Goal: Information Seeking & Learning: Check status

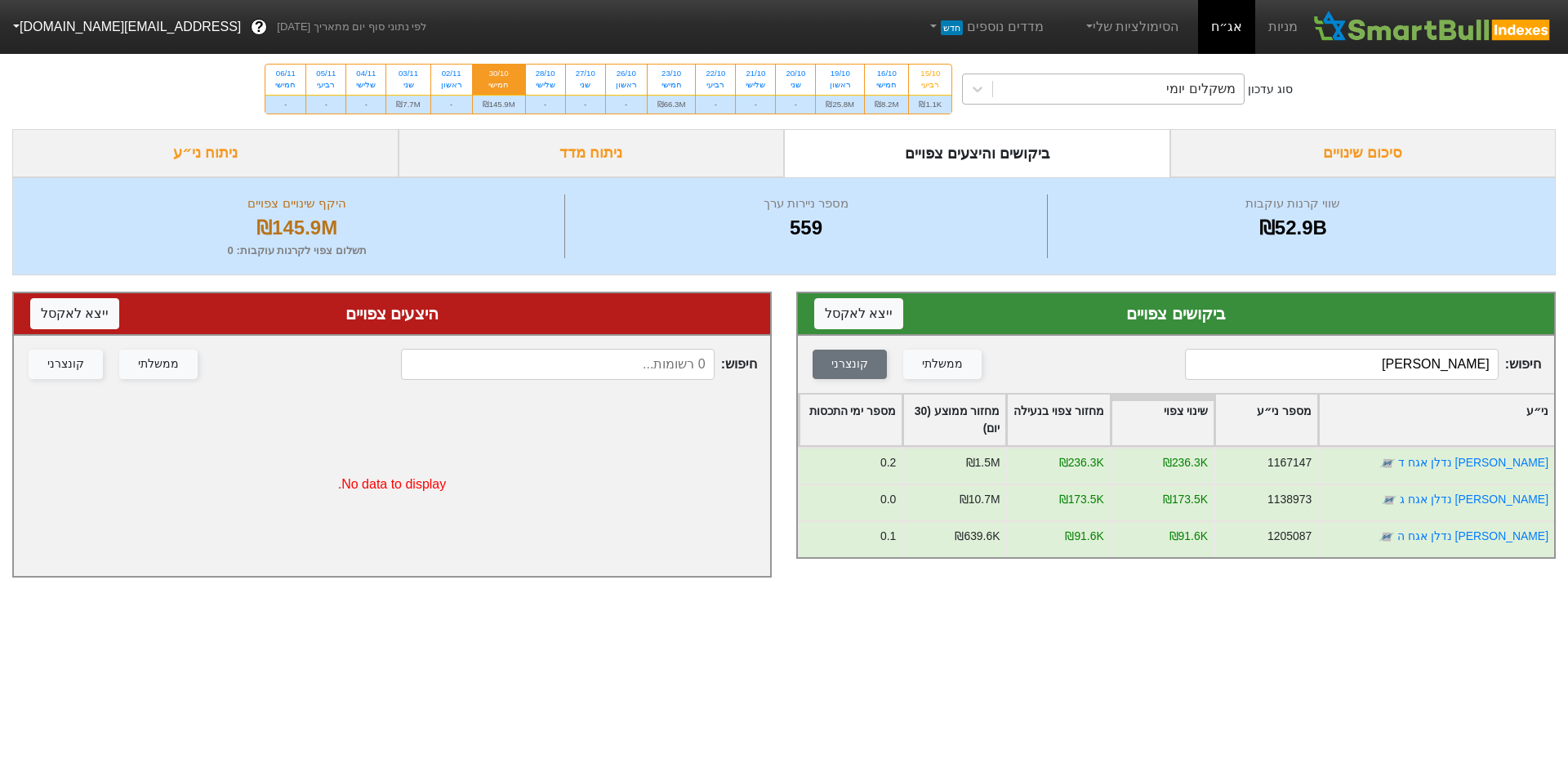
click at [1162, 88] on div "משקלים יומי" at bounding box center [1118, 89] width 251 height 29
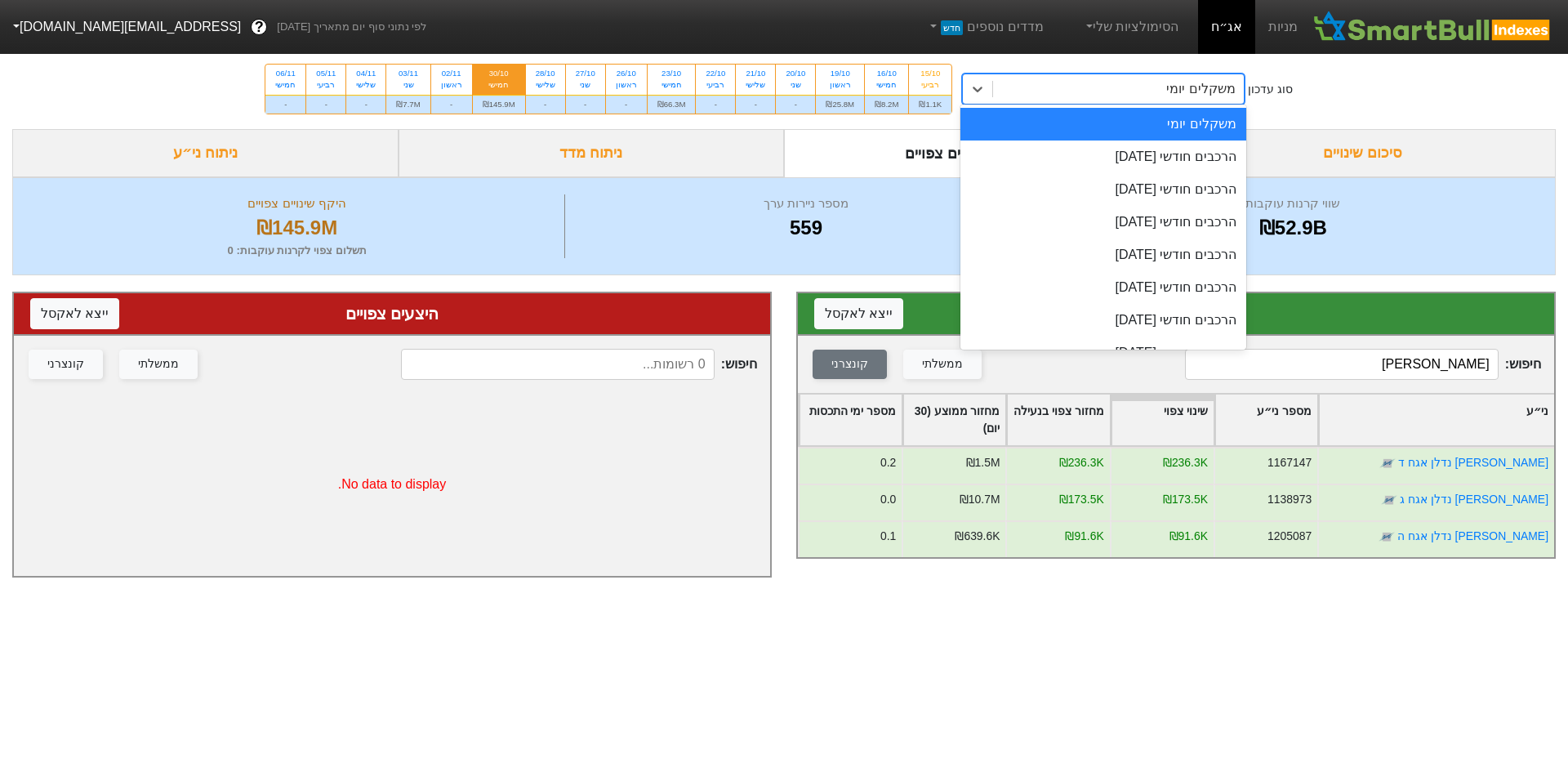
click at [1437, 374] on input "[PERSON_NAME]" at bounding box center [1341, 364] width 313 height 31
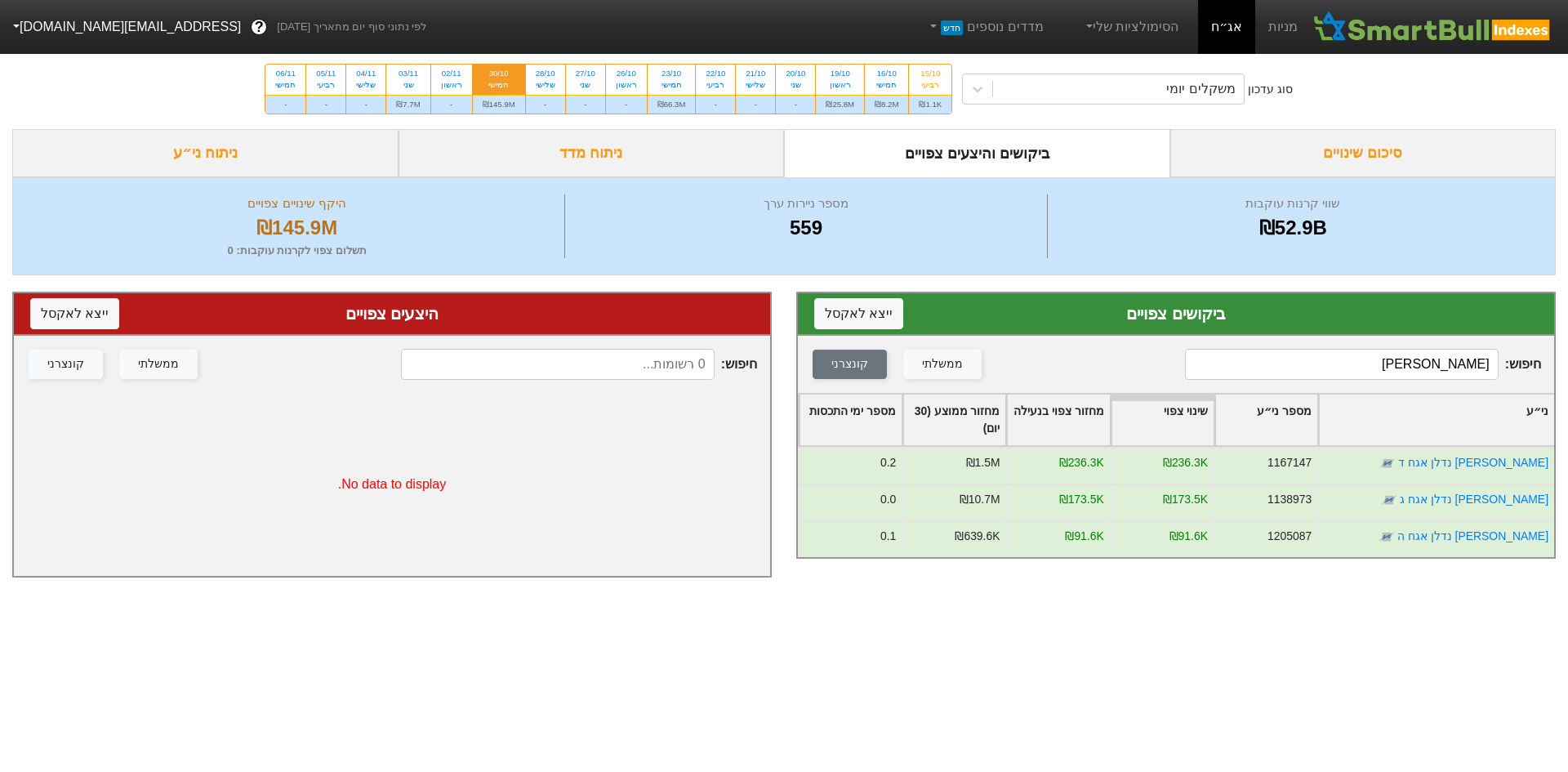
click at [1438, 368] on input "[PERSON_NAME]" at bounding box center [1341, 364] width 313 height 31
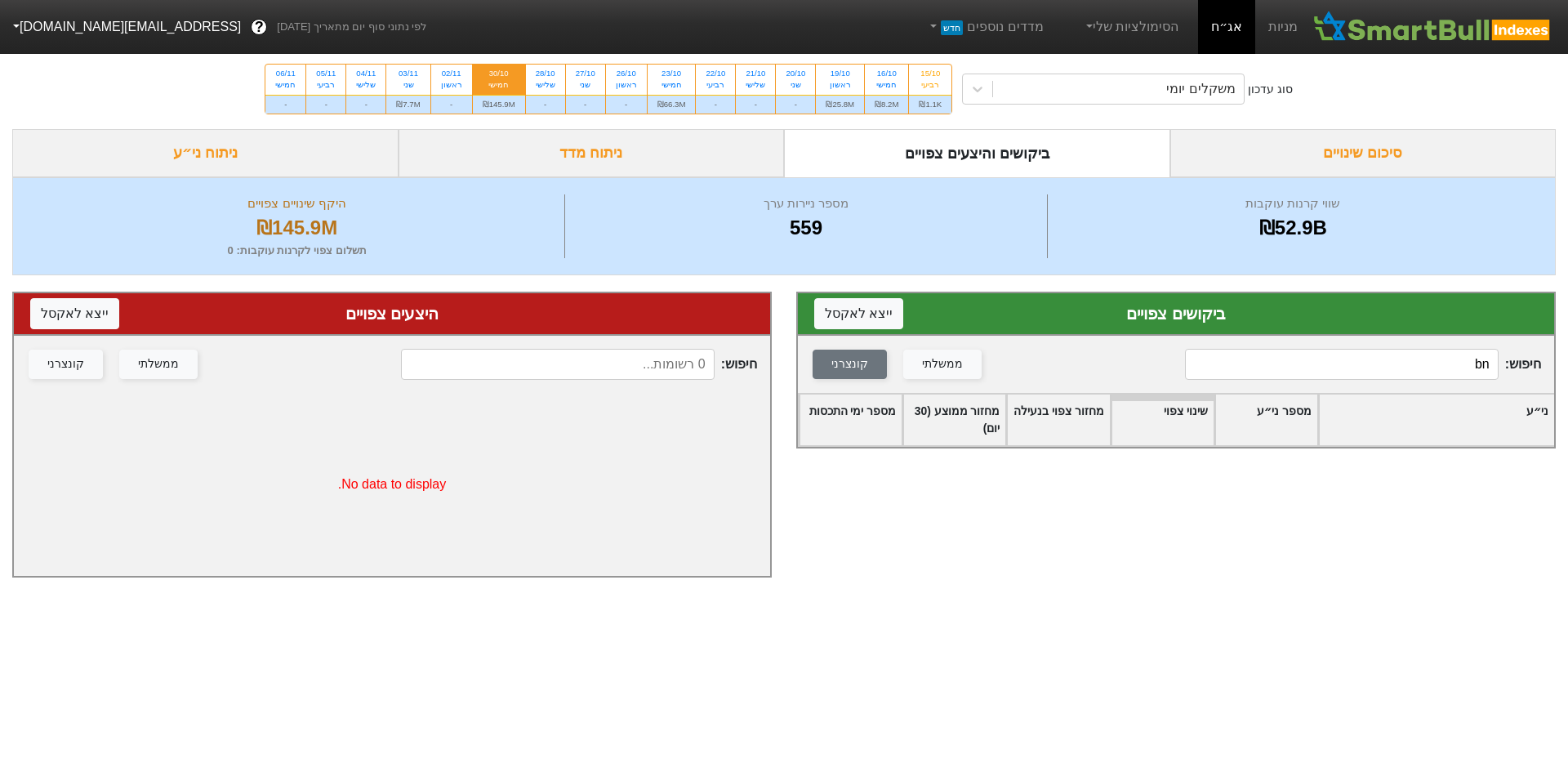
click at [1438, 377] on input "bn" at bounding box center [1341, 364] width 313 height 31
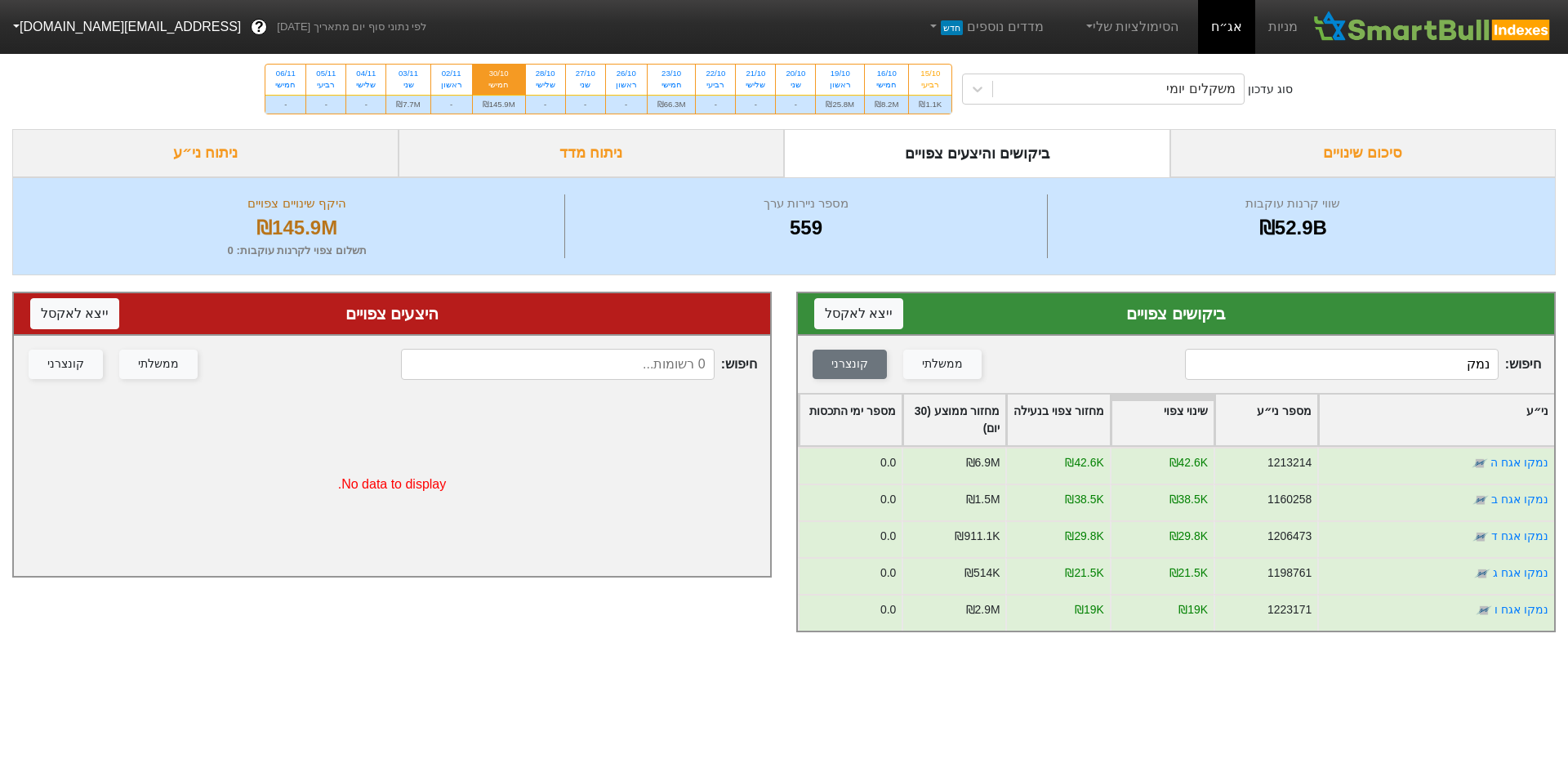
click at [1220, 62] on div "סוג עדכון משקלים יומי 15/10 רביעי ₪1.1K 16/10 חמישי ₪8.2M 19/10 ראשון ₪25.8M 20…" at bounding box center [784, 88] width 1568 height 80
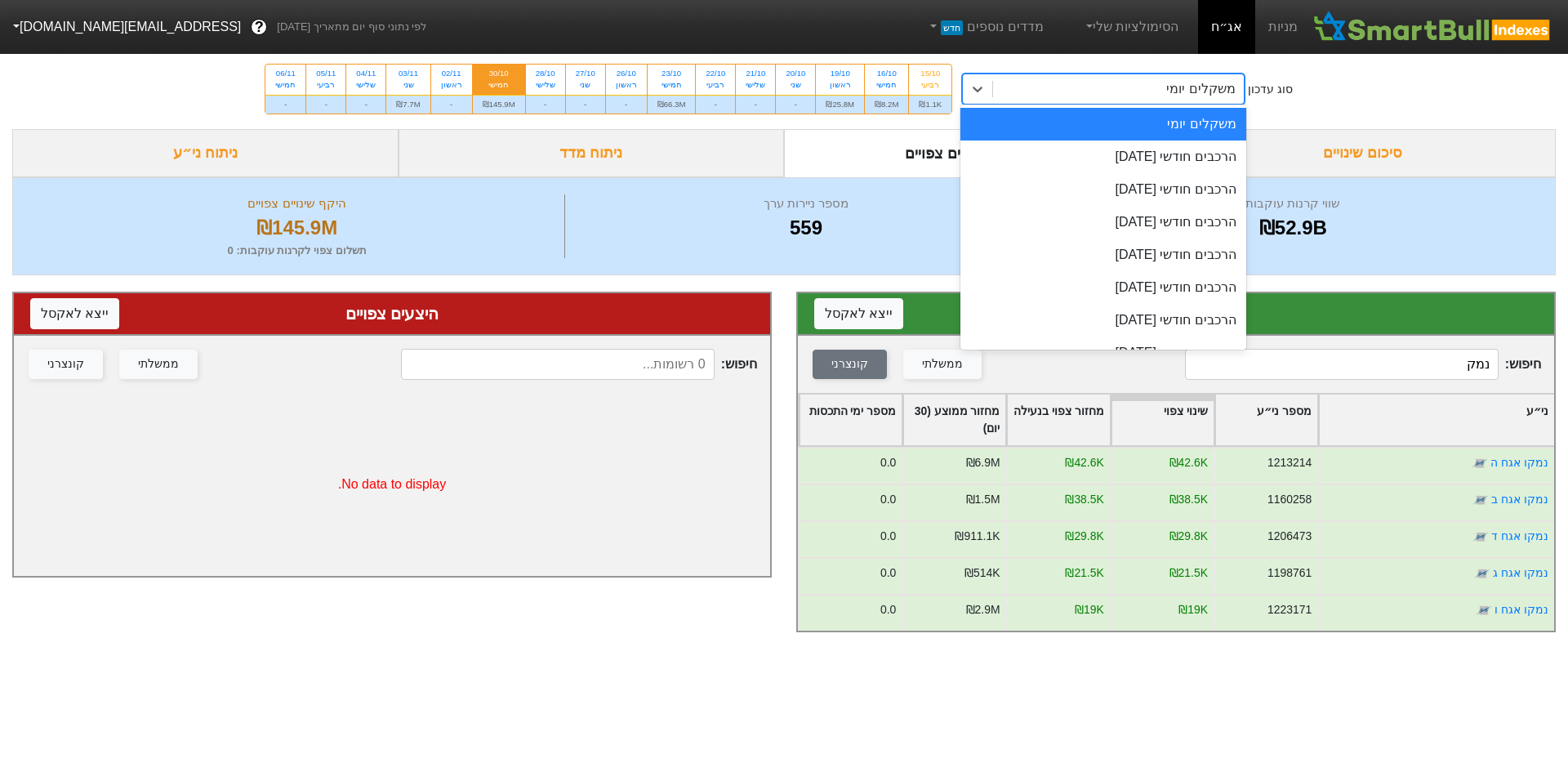
click at [1210, 79] on div "משקלים יומי" at bounding box center [1200, 88] width 69 height 20
click at [1176, 149] on div "הרכבים חודשי [DATE]" at bounding box center [1103, 157] width 286 height 33
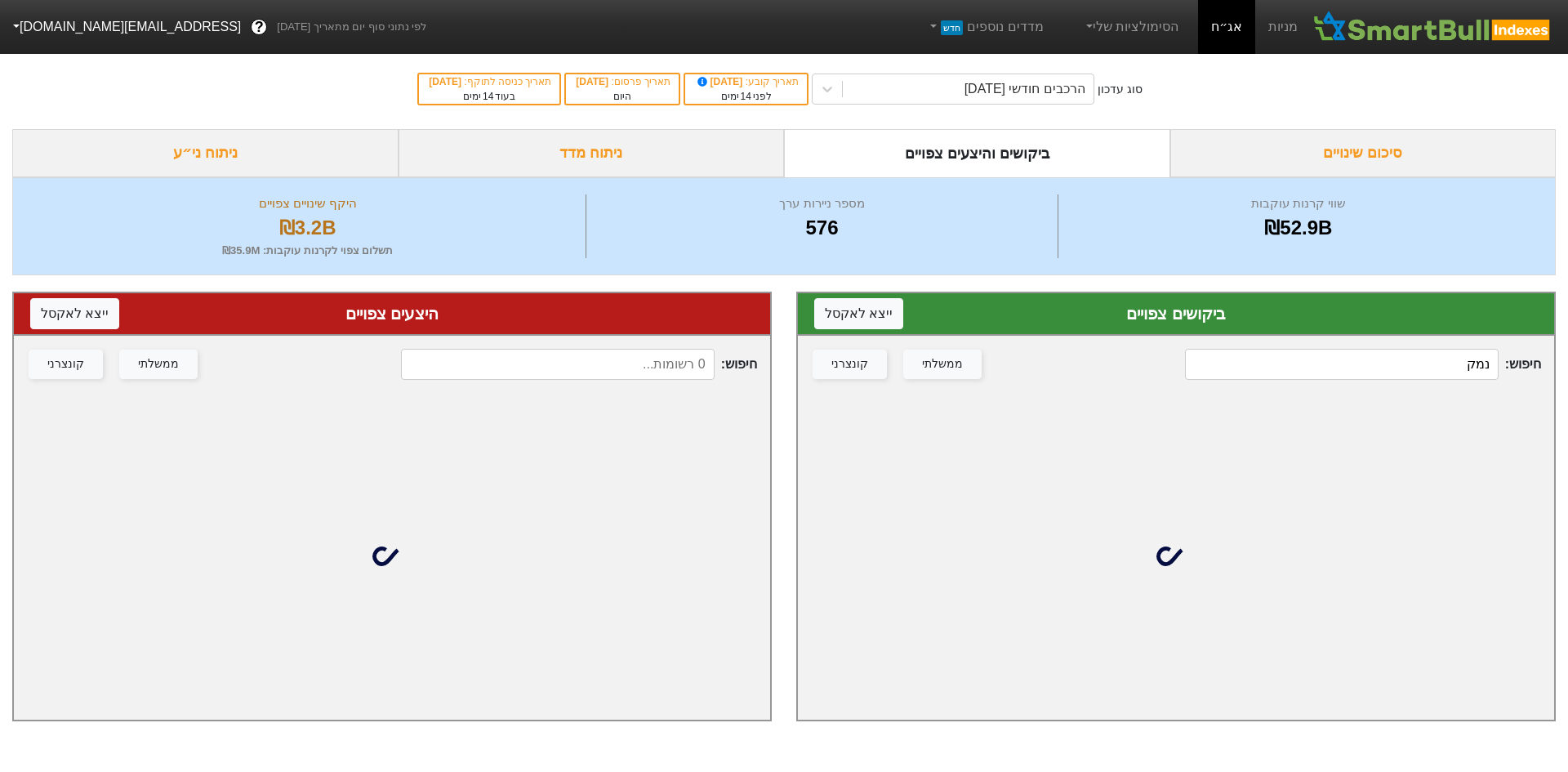
click at [1336, 362] on input "נמק" at bounding box center [1341, 364] width 313 height 31
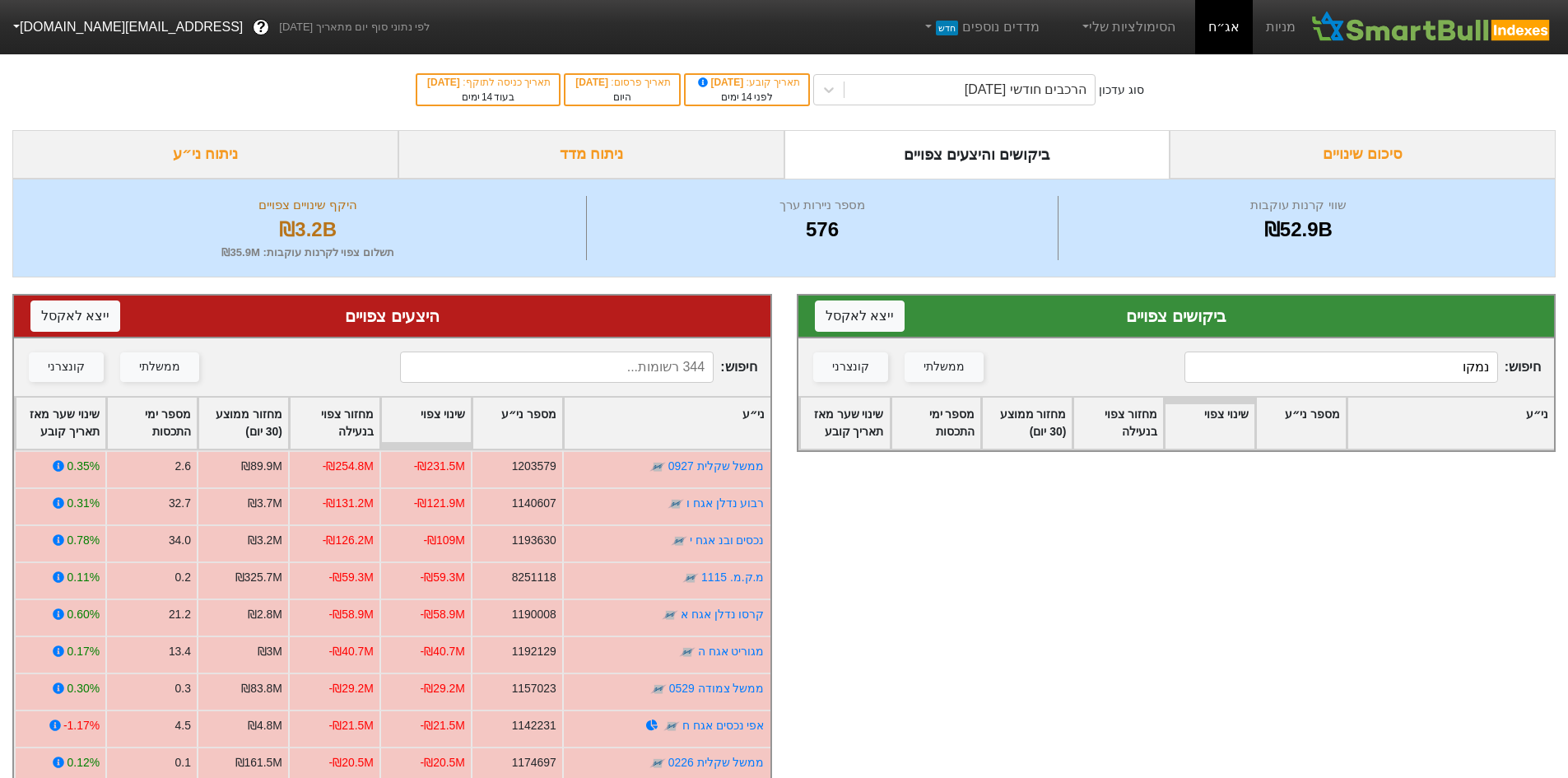
type input "נמקו"
click at [641, 370] on input at bounding box center [557, 367] width 313 height 31
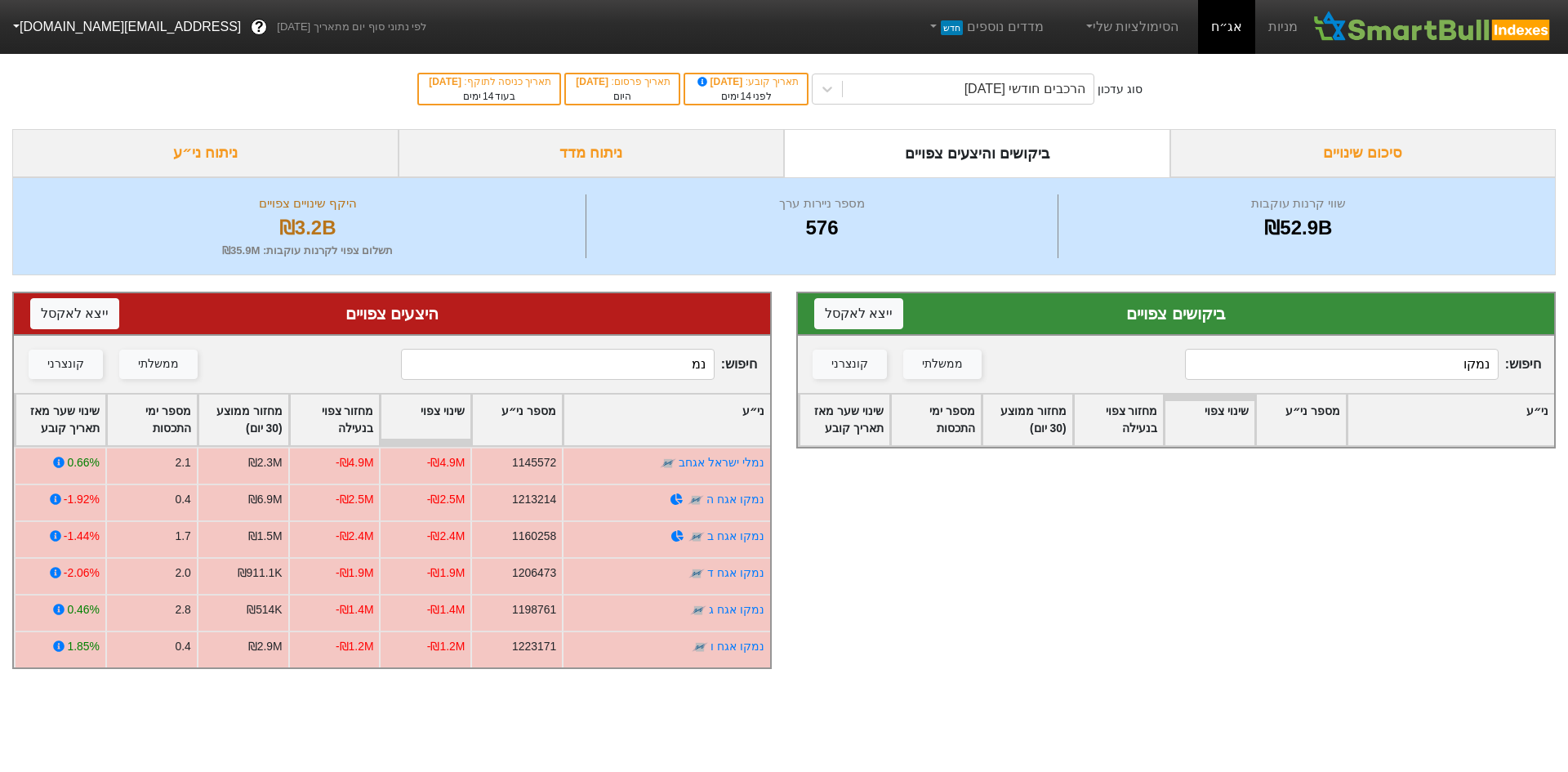
type input "נמ"
